Goal: Task Accomplishment & Management: Use online tool/utility

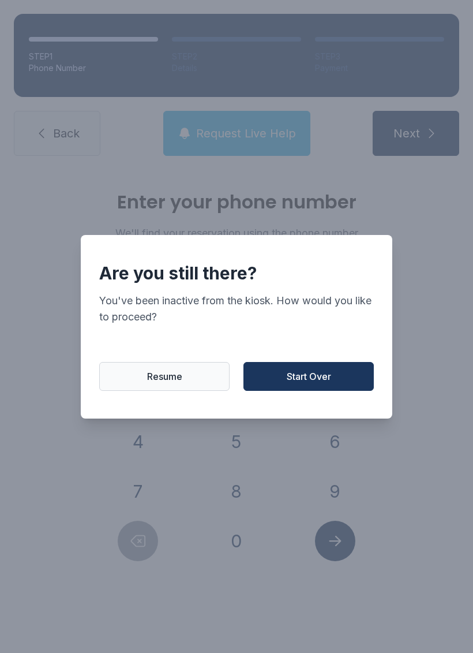
click at [308, 378] on span "Start Over" at bounding box center [309, 376] width 44 height 14
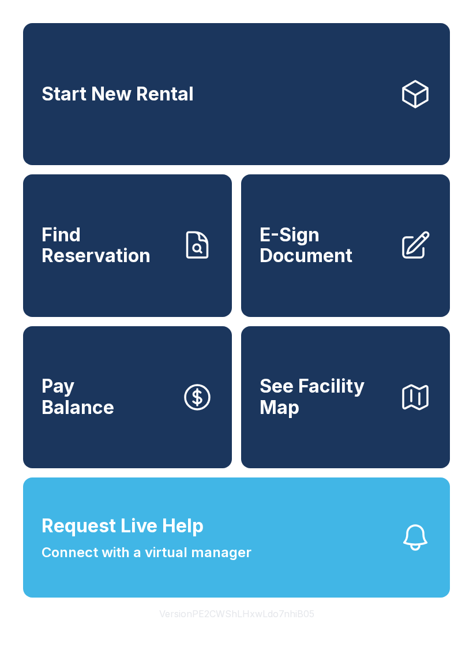
click at [317, 257] on span "E-Sign Document" at bounding box center [325, 245] width 130 height 42
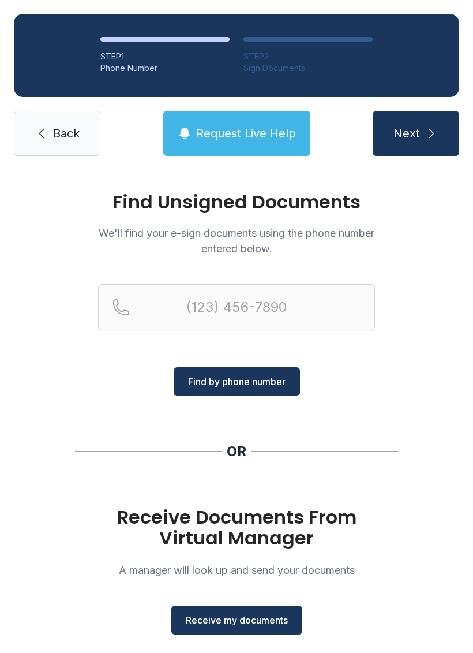
click at [239, 608] on button "Receive my documents" at bounding box center [236, 619] width 131 height 29
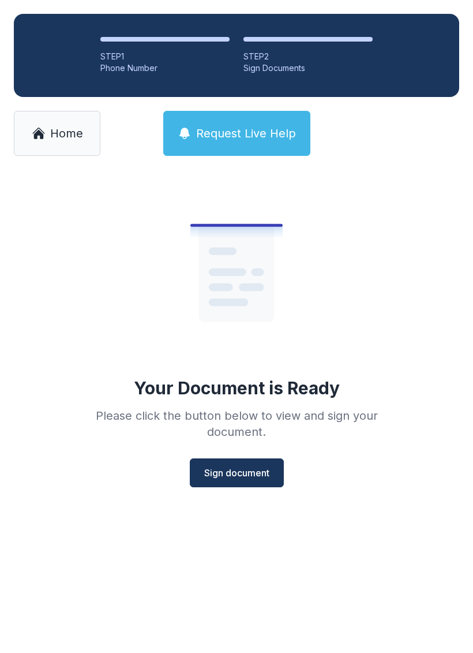
click at [224, 475] on span "Sign document" at bounding box center [236, 473] width 65 height 14
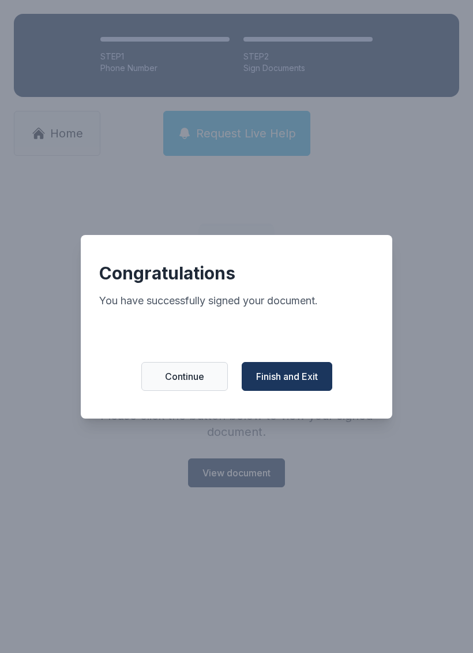
click at [283, 383] on span "Finish and Exit" at bounding box center [287, 376] width 62 height 14
